Goal: Complete application form

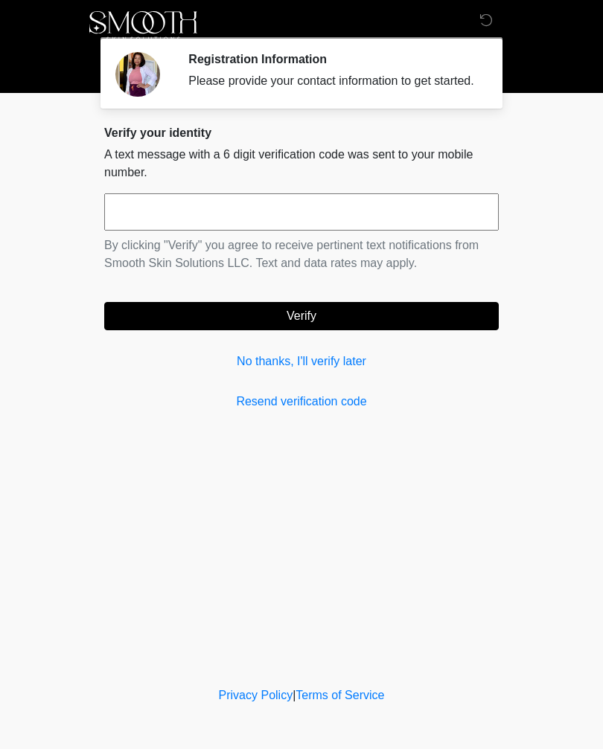
click at [150, 225] on input "text" at bounding box center [301, 211] width 394 height 37
type input "******"
click at [289, 326] on button "Verify" at bounding box center [301, 316] width 394 height 28
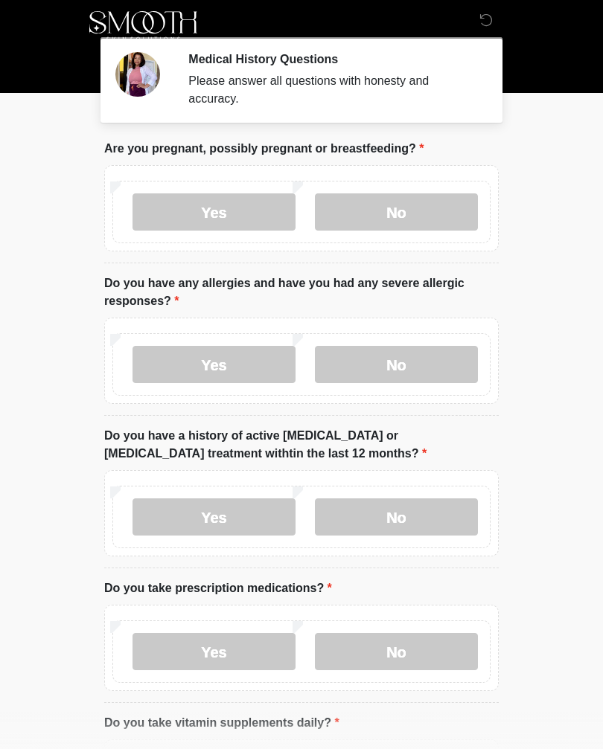
click at [380, 224] on label "No" at bounding box center [396, 211] width 163 height 37
click at [391, 359] on label "No" at bounding box center [396, 364] width 163 height 37
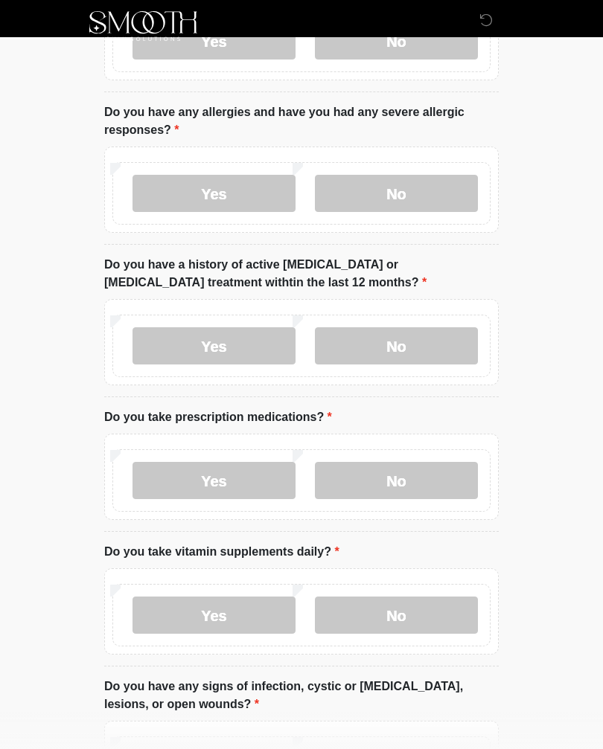
scroll to position [174, 0]
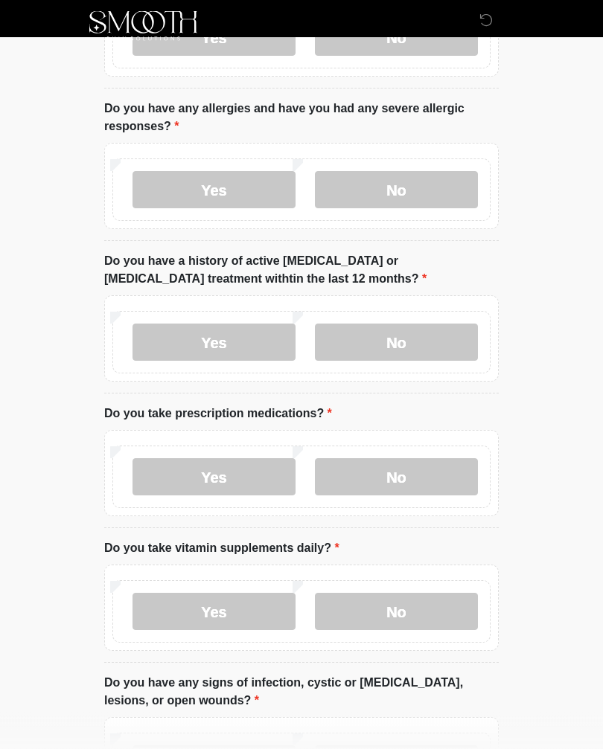
click at [378, 338] on label "No" at bounding box center [396, 342] width 163 height 37
click at [214, 479] on label "Yes" at bounding box center [213, 476] width 163 height 37
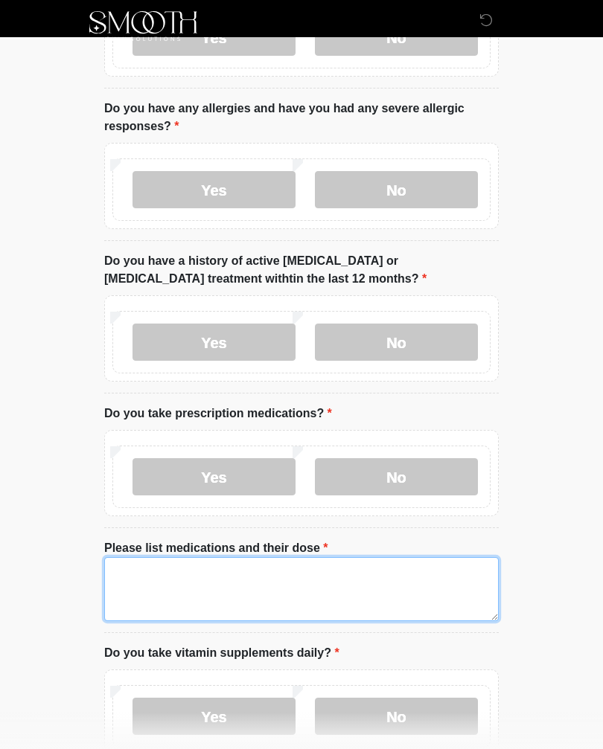
click at [143, 584] on textarea "Please list medications and their dose" at bounding box center [301, 589] width 394 height 64
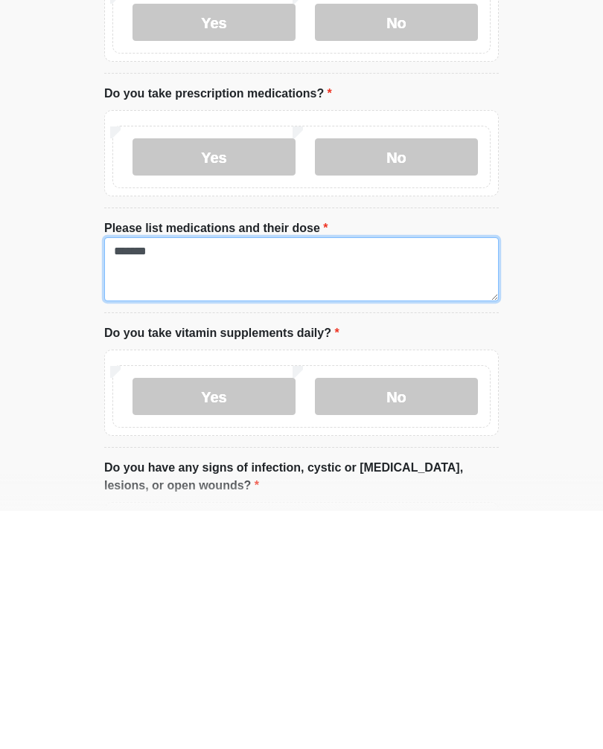
type textarea "*******"
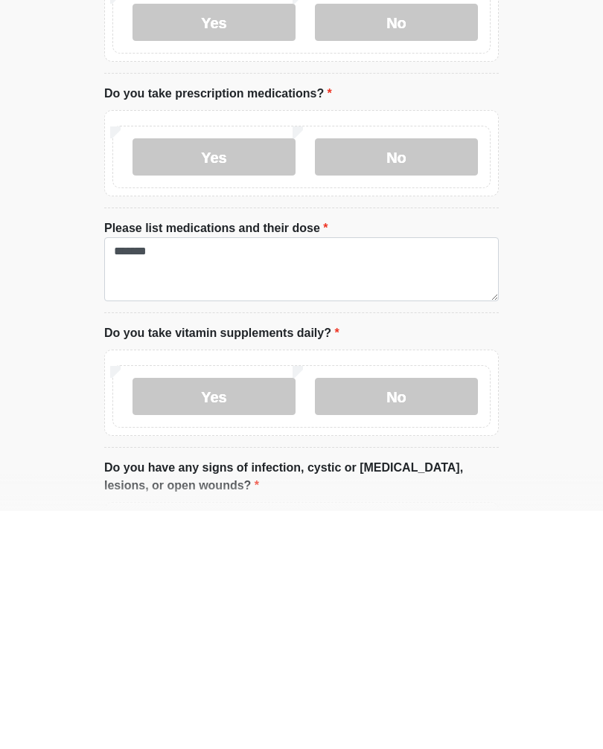
click at [374, 616] on label "No" at bounding box center [396, 634] width 163 height 37
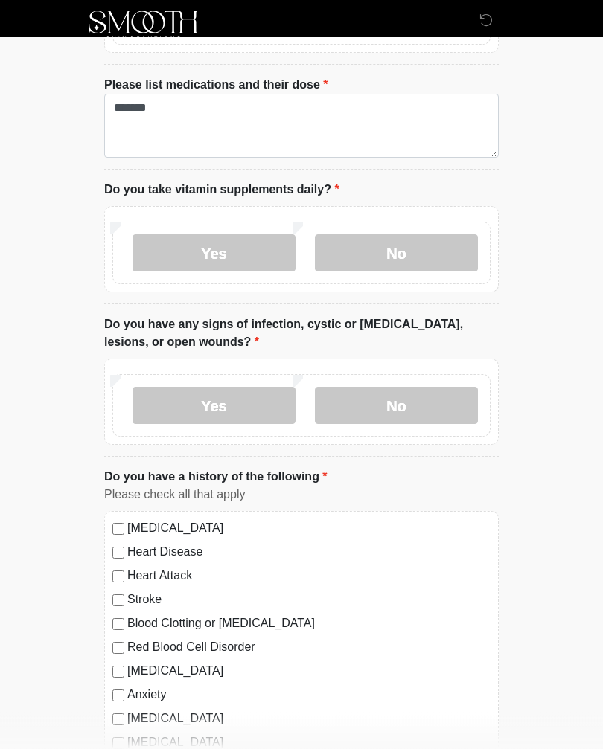
scroll to position [638, 0]
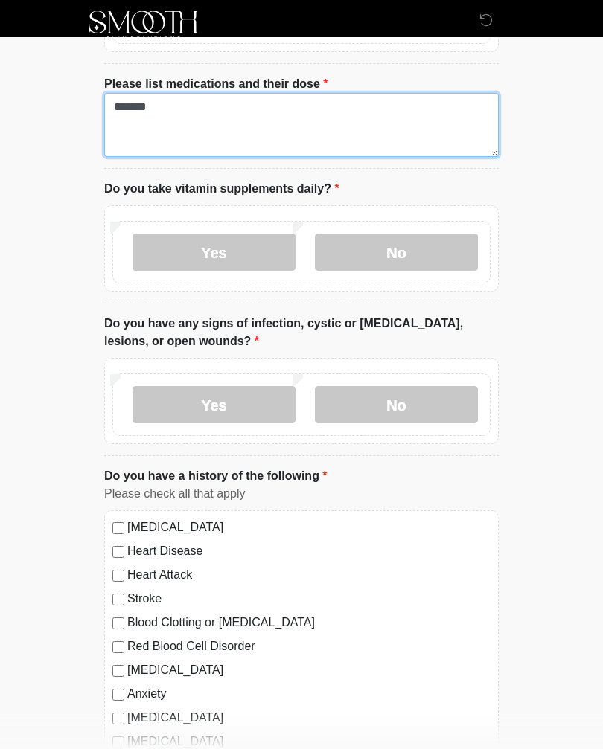
click at [133, 111] on textarea "*******" at bounding box center [301, 126] width 394 height 64
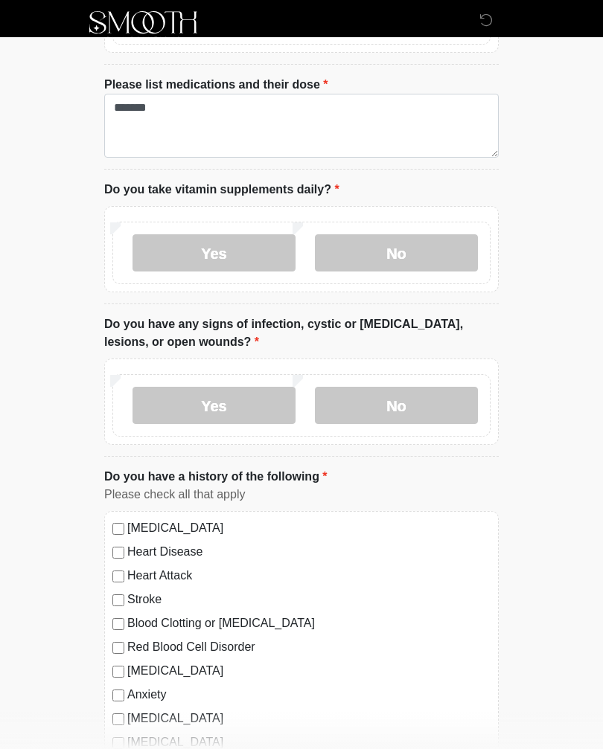
click at [365, 401] on label "No" at bounding box center [396, 405] width 163 height 37
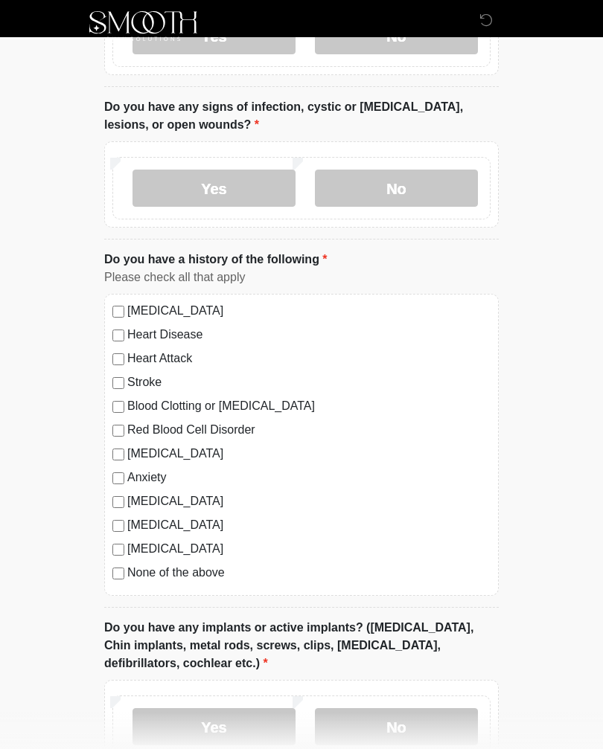
scroll to position [860, 0]
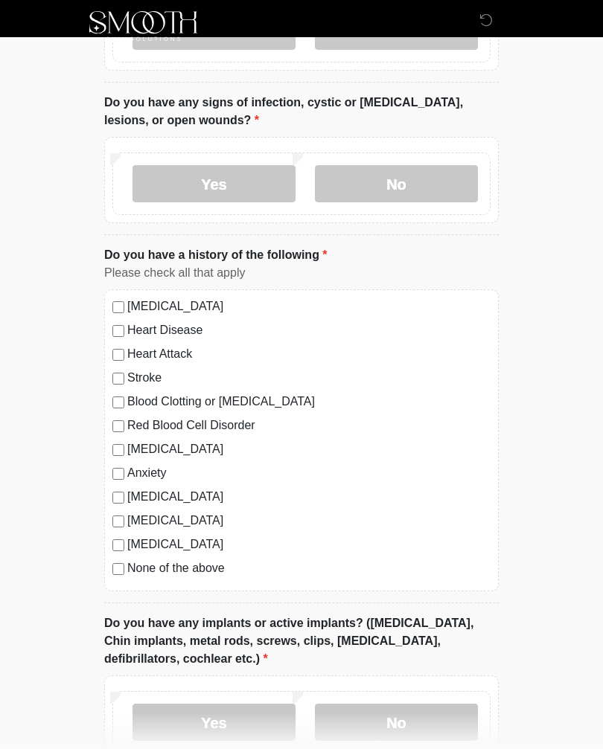
click at [380, 716] on label "No" at bounding box center [396, 722] width 163 height 37
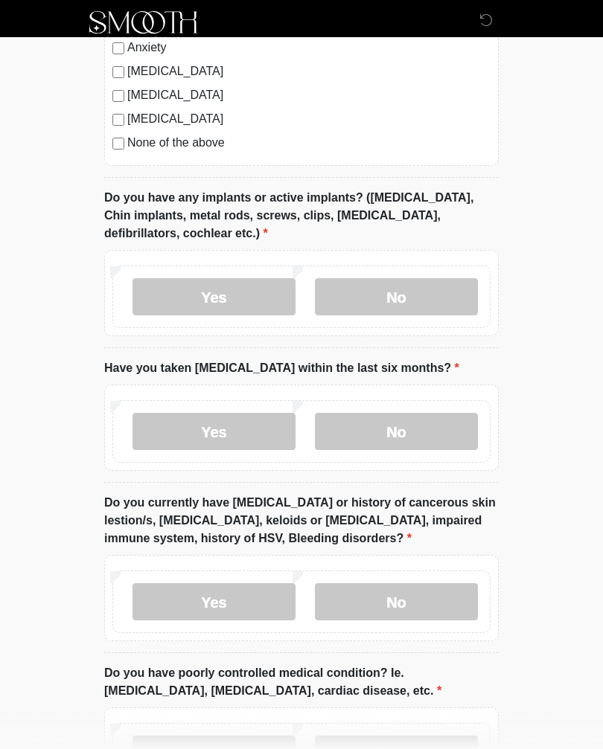
scroll to position [1303, 0]
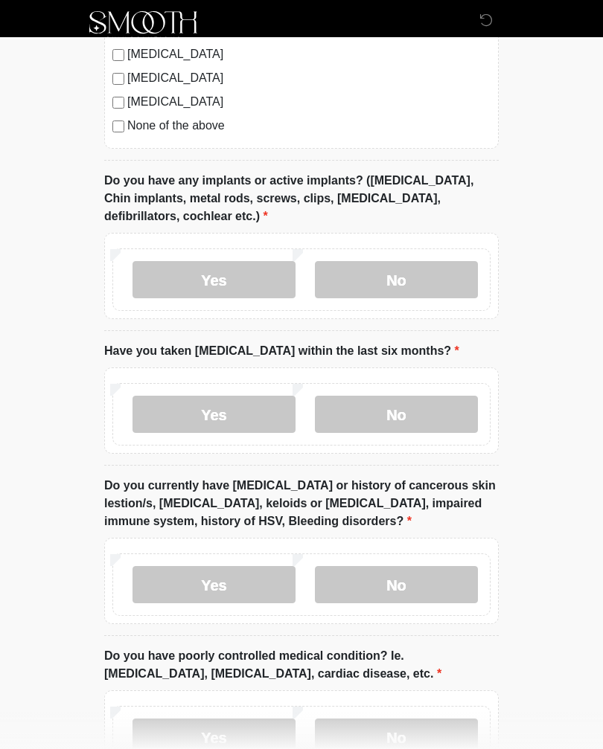
click at [391, 411] on label "No" at bounding box center [396, 414] width 163 height 37
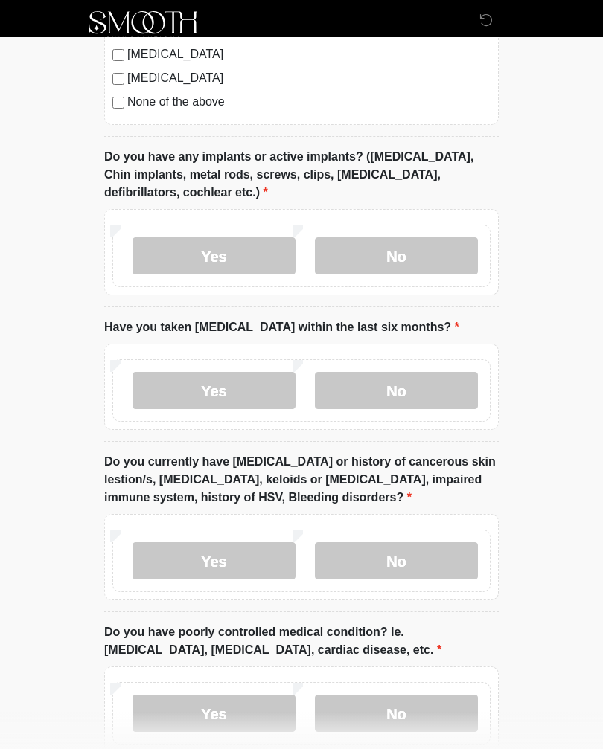
scroll to position [1434, 0]
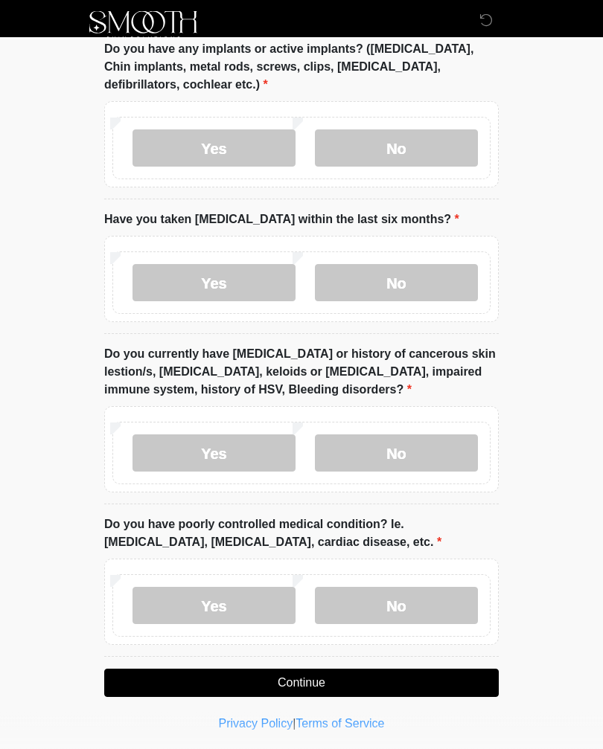
click at [388, 455] on label "No" at bounding box center [396, 453] width 163 height 37
click at [384, 604] on label "No" at bounding box center [396, 606] width 163 height 37
click at [289, 677] on button "Continue" at bounding box center [301, 684] width 394 height 28
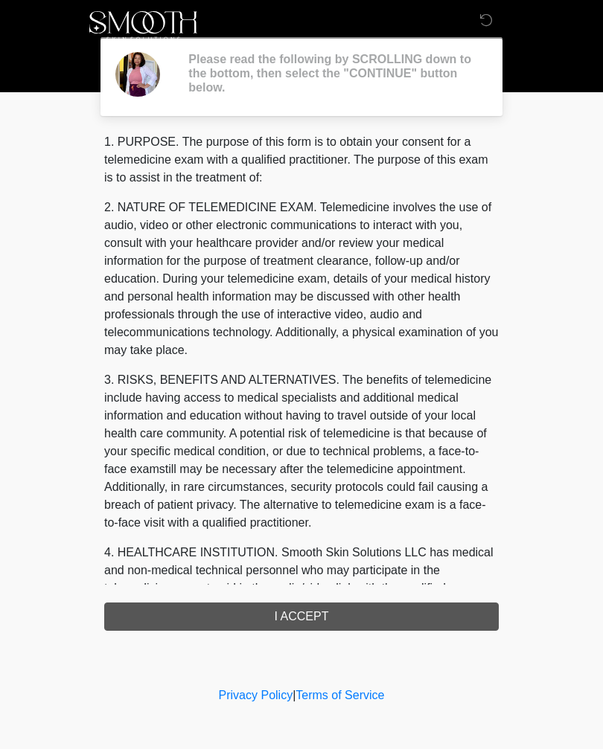
scroll to position [0, 0]
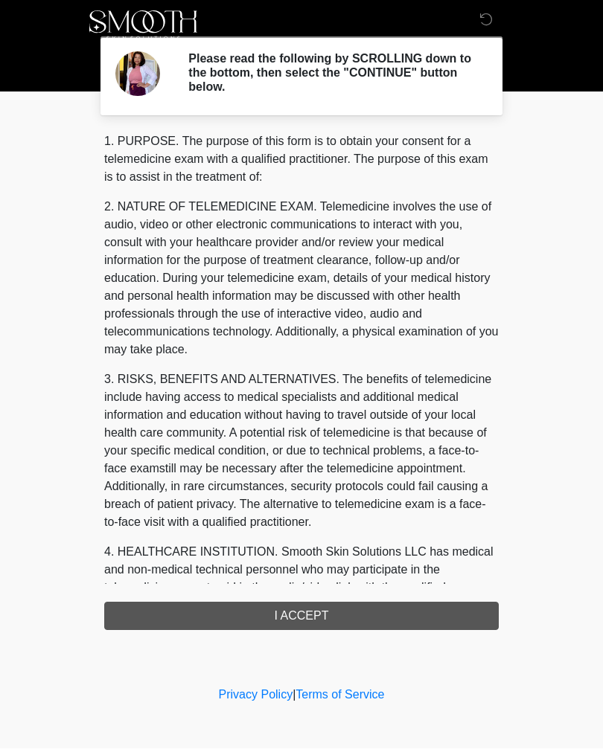
click at [291, 619] on div "1. PURPOSE. The purpose of this form is to obtain your consent for a telemedici…" at bounding box center [301, 382] width 394 height 498
click at [282, 616] on div "1. PURPOSE. The purpose of this form is to obtain your consent for a telemedici…" at bounding box center [301, 382] width 394 height 498
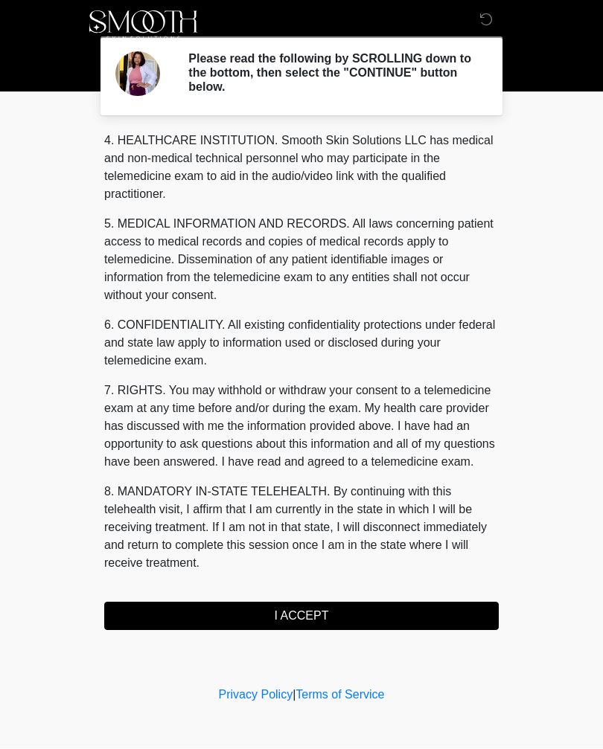
scroll to position [447, 0]
click at [297, 615] on button "I ACCEPT" at bounding box center [301, 617] width 394 height 28
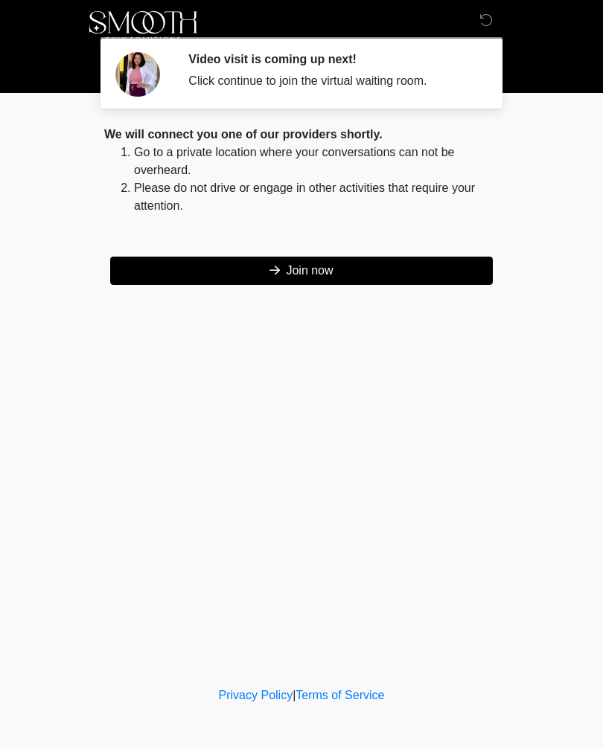
click at [309, 275] on button "Join now" at bounding box center [301, 271] width 382 height 28
